Goal: Task Accomplishment & Management: Manage account settings

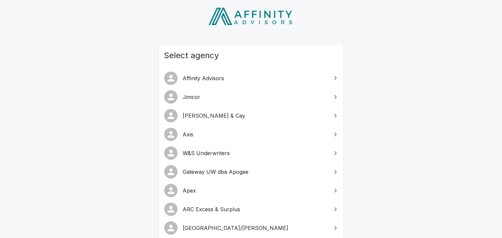
scroll to position [49, 0]
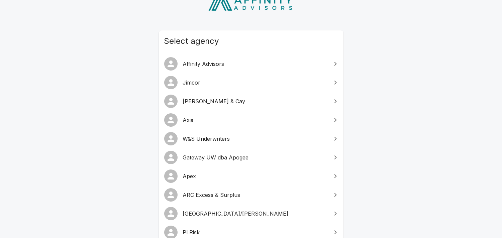
click at [238, 156] on span "Gateway UW dba Apogee" at bounding box center [255, 158] width 145 height 8
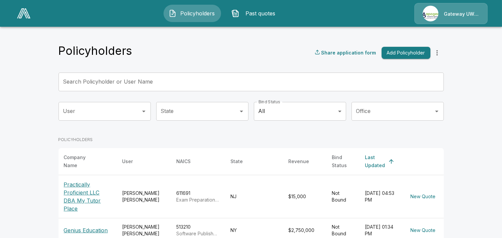
click at [449, 8] on div "Gateway UW dba Apogee" at bounding box center [451, 13] width 73 height 21
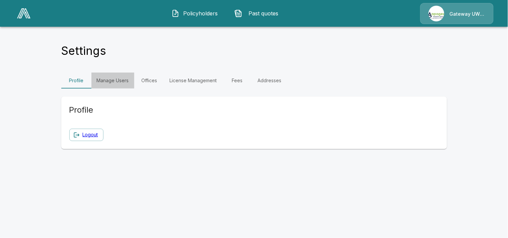
click at [113, 80] on link "Manage Users" at bounding box center [112, 81] width 43 height 16
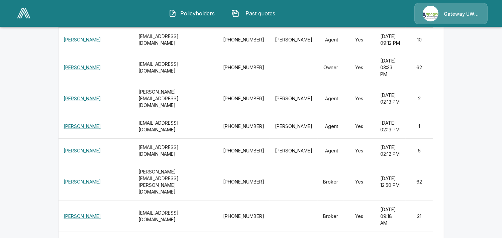
scroll to position [397, 0]
